Goal: Task Accomplishment & Management: Manage account settings

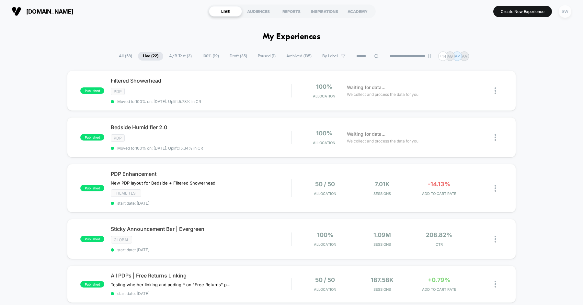
click at [563, 12] on div "SW" at bounding box center [565, 11] width 13 height 13
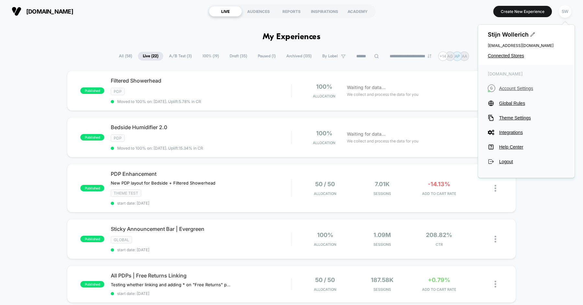
click at [508, 88] on span "Account Settings" at bounding box center [532, 88] width 66 height 5
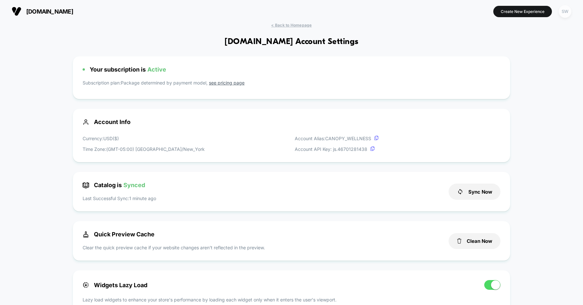
click at [563, 17] on div "SW" at bounding box center [565, 11] width 13 height 13
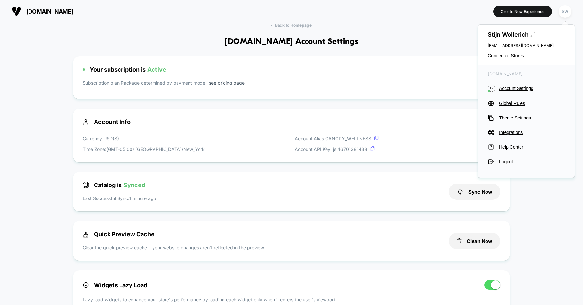
click at [532, 34] on icon at bounding box center [533, 34] width 5 height 5
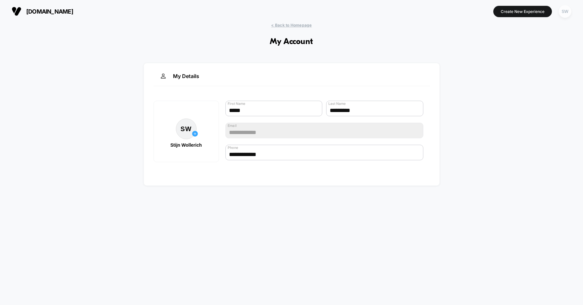
click at [563, 12] on div "SW" at bounding box center [565, 11] width 13 height 13
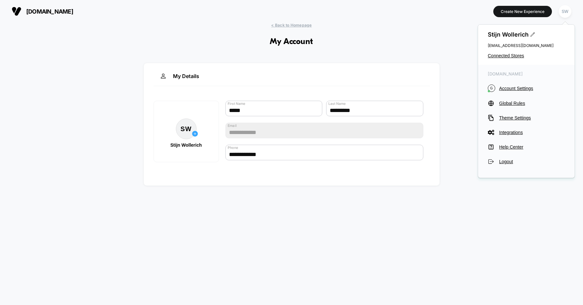
click at [513, 84] on div "[DOMAIN_NAME] G Account Settings Global Rules Theme Settings Integrations Help …" at bounding box center [526, 118] width 97 height 107
click at [512, 88] on span "Account Settings" at bounding box center [532, 88] width 66 height 5
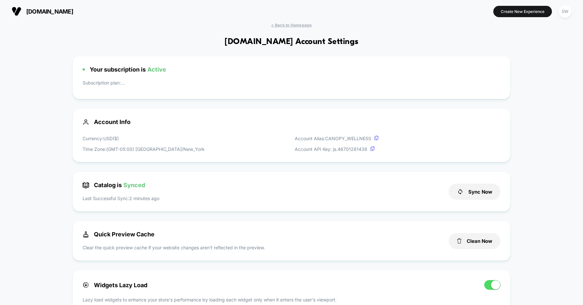
scroll to position [87, 0]
